Goal: Information Seeking & Learning: Understand process/instructions

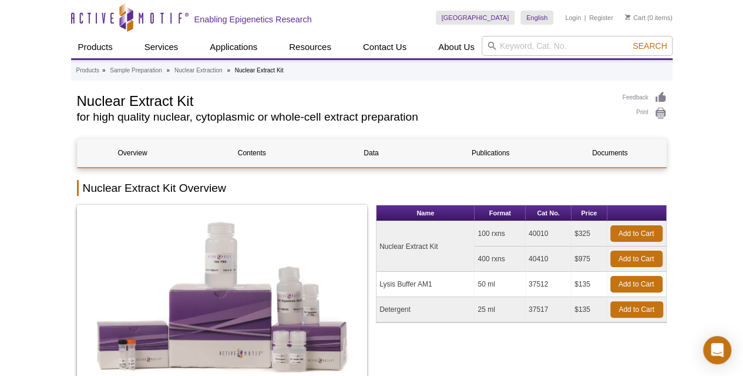
drag, startPoint x: 42, startPoint y: 202, endPoint x: 32, endPoint y: 52, distance: 150.2
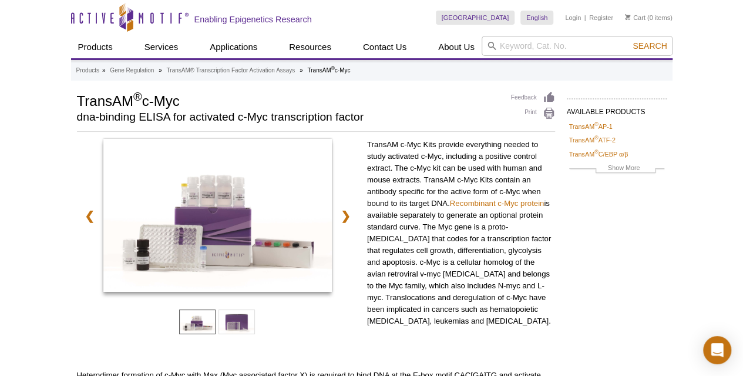
drag, startPoint x: 77, startPoint y: 202, endPoint x: 63, endPoint y: 13, distance: 189.1
drag, startPoint x: 16, startPoint y: 133, endPoint x: 22, endPoint y: 129, distance: 6.7
click at [433, 172] on p "TransAM c-Myc Kits provide everything needed to study activated c-Myc, includin…" at bounding box center [461, 233] width 188 height 188
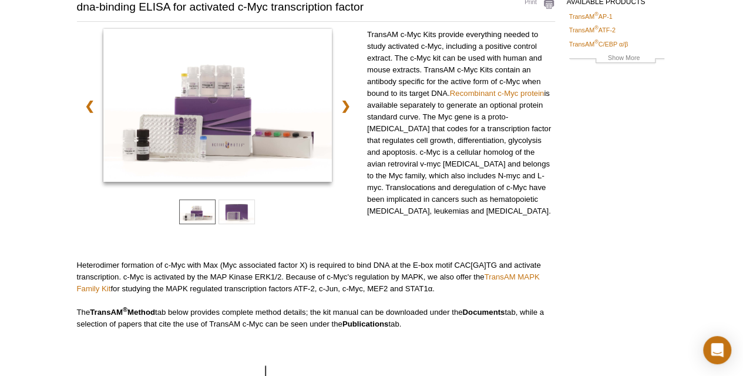
scroll to position [118, 0]
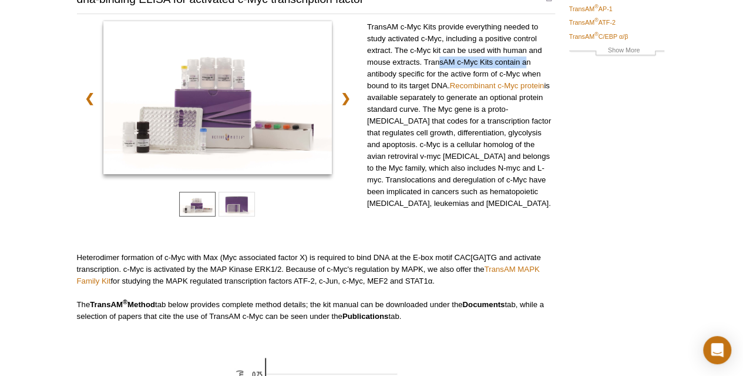
drag, startPoint x: 438, startPoint y: 61, endPoint x: 527, endPoint y: 59, distance: 88.8
click at [527, 59] on p "TransAM c-Myc Kits provide everything needed to study activated c-Myc, includin…" at bounding box center [461, 115] width 188 height 188
drag, startPoint x: 390, startPoint y: 71, endPoint x: 441, endPoint y: 71, distance: 51.1
click at [441, 71] on p "TransAM c-Myc Kits provide everything needed to study activated c-Myc, includin…" at bounding box center [461, 115] width 188 height 188
click at [442, 69] on p "TransAM c-Myc Kits provide everything needed to study activated c-Myc, includin…" at bounding box center [461, 115] width 188 height 188
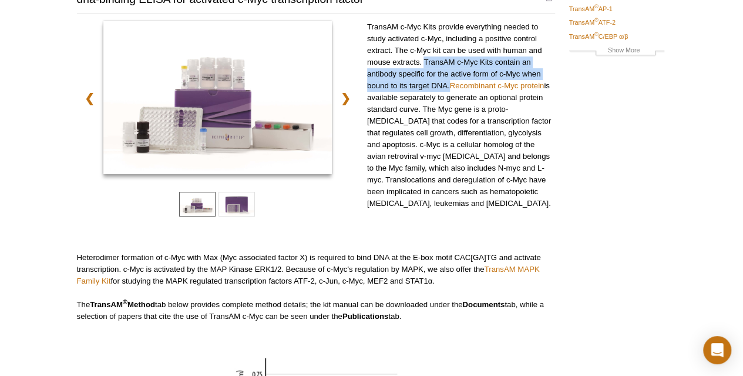
drag, startPoint x: 425, startPoint y: 61, endPoint x: 449, endPoint y: 86, distance: 34.9
click at [449, 86] on p "TransAM c-Myc Kits provide everything needed to study activated c-Myc, includin…" at bounding box center [461, 115] width 188 height 188
copy p "TransAM c-Myc Kits contain an antibody specific for the active form of c-Myc wh…"
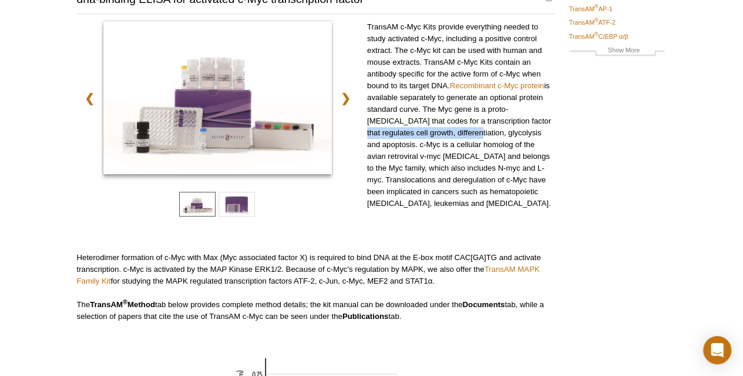
drag, startPoint x: 432, startPoint y: 127, endPoint x: 504, endPoint y: 119, distance: 72.7
click at [504, 119] on p "TransAM c-Myc Kits provide everything needed to study activated c-Myc, includin…" at bounding box center [461, 115] width 188 height 188
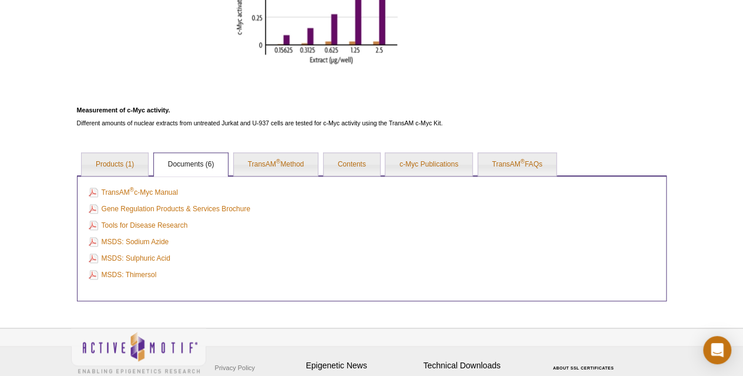
scroll to position [583, 0]
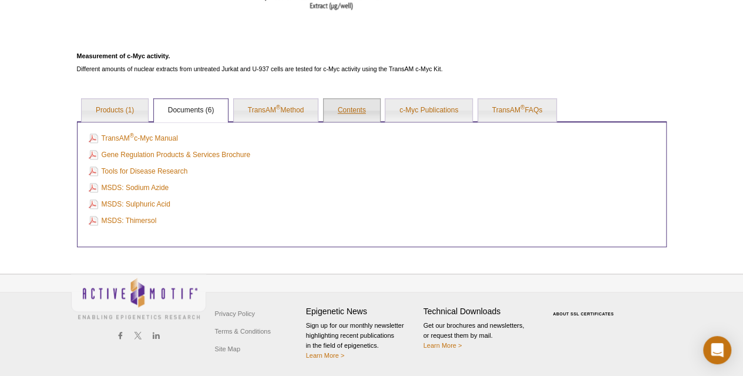
click at [359, 106] on link "Contents" at bounding box center [352, 111] width 56 height 24
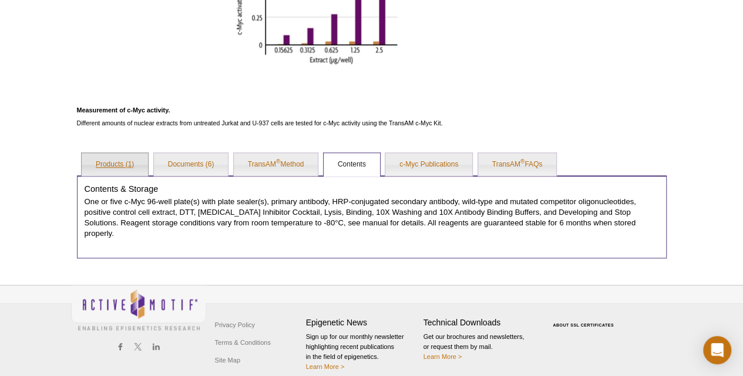
click at [128, 160] on link "Products (1)" at bounding box center [115, 165] width 66 height 24
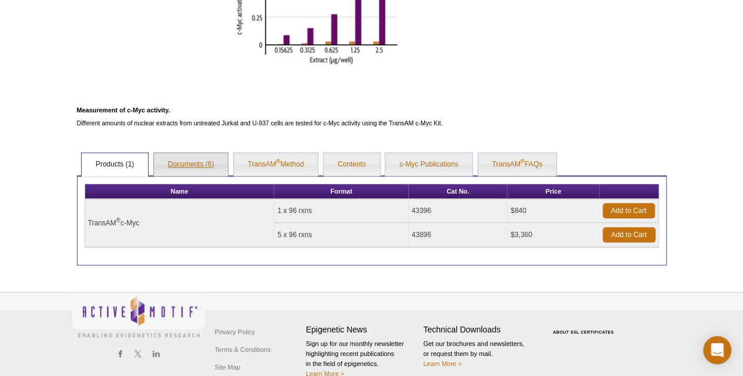
click at [208, 158] on link "Documents (6)" at bounding box center [191, 165] width 75 height 24
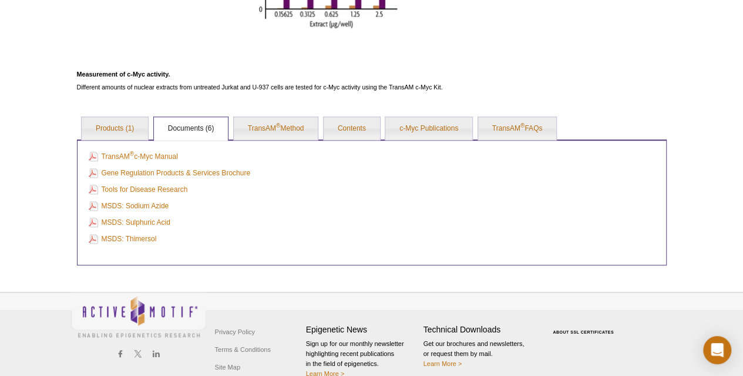
scroll to position [583, 0]
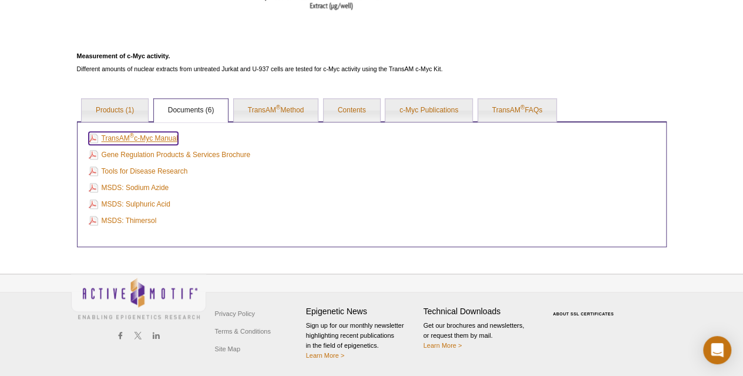
click at [148, 136] on link "TransAM ® c-Myc Manual" at bounding box center [133, 138] width 89 height 13
